Goal: Information Seeking & Learning: Find specific fact

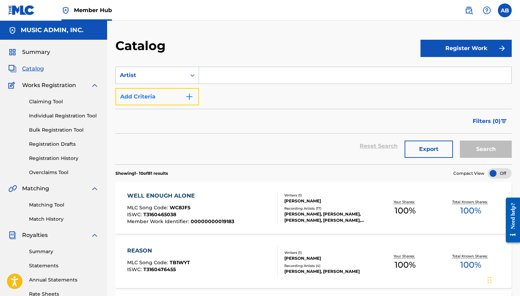
click at [166, 99] on button "Add Criteria" at bounding box center [157, 96] width 84 height 17
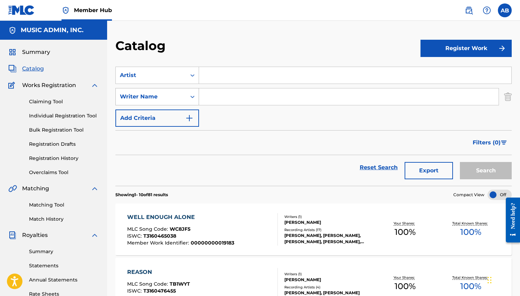
click at [178, 99] on div "Writer Name" at bounding box center [151, 97] width 62 height 8
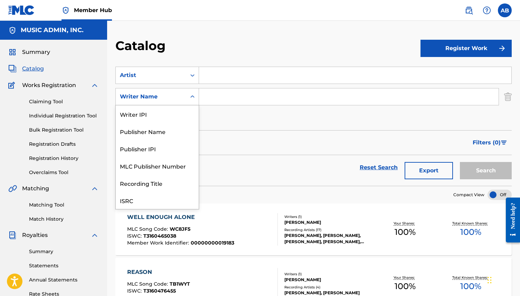
scroll to position [17, 0]
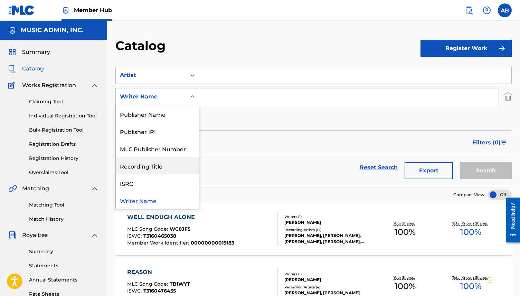
click at [165, 173] on div "Recording Title" at bounding box center [157, 165] width 83 height 17
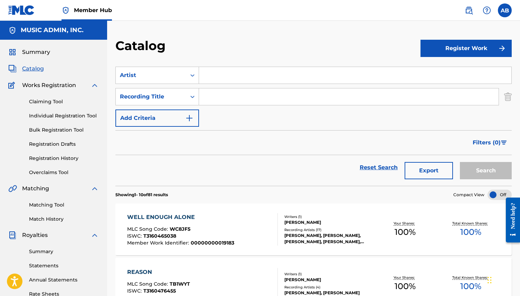
click at [224, 102] on input "Search Form" at bounding box center [348, 96] width 299 height 17
type input "M"
click at [232, 103] on input "M" at bounding box center [348, 96] width 299 height 17
type input "Mexican Wind"
click at [460, 162] on button "Search" at bounding box center [486, 170] width 52 height 17
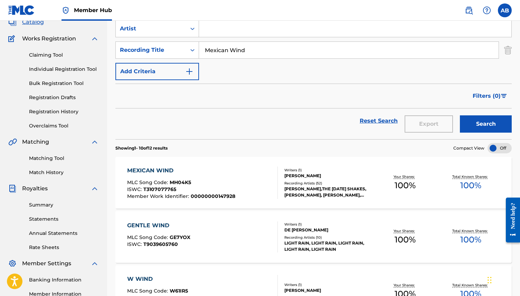
scroll to position [50, 0]
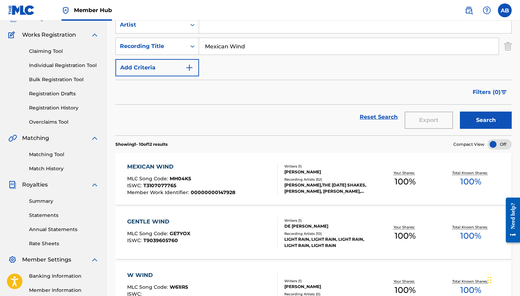
click at [209, 171] on div "MEXICAN WIND" at bounding box center [181, 167] width 108 height 8
